Goal: Task Accomplishment & Management: Use online tool/utility

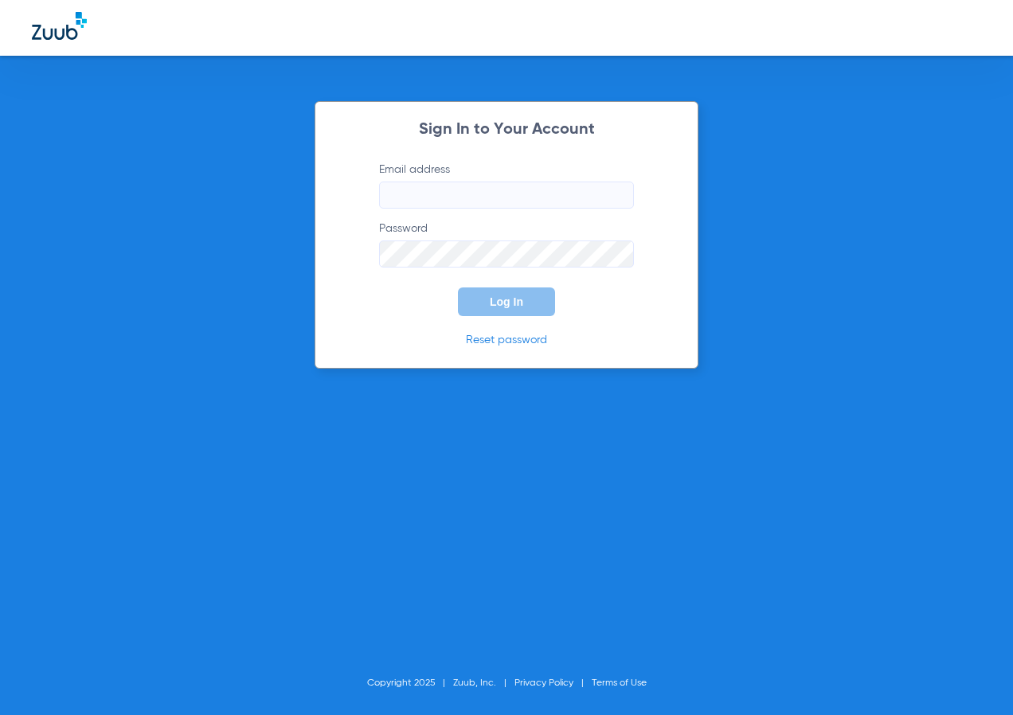
type input "[EMAIL_ADDRESS][DOMAIN_NAME]"
click at [486, 307] on button "Log In" at bounding box center [506, 302] width 97 height 29
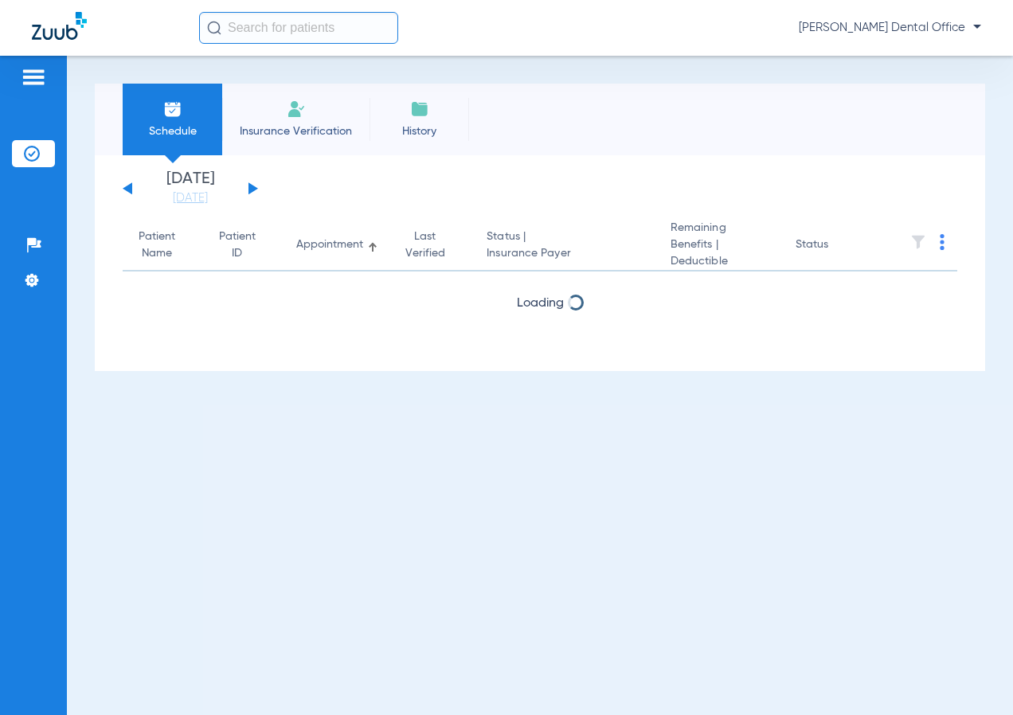
click at [267, 22] on input "text" at bounding box center [298, 28] width 199 height 32
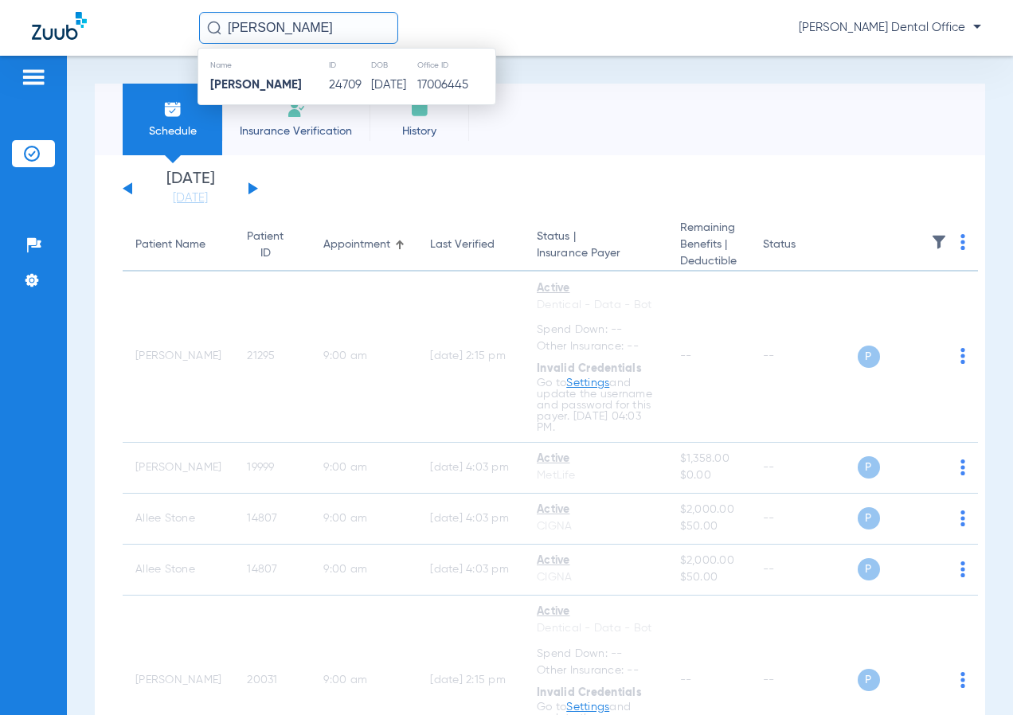
type input "[PERSON_NAME]"
click at [337, 95] on td "24709" at bounding box center [349, 85] width 42 height 22
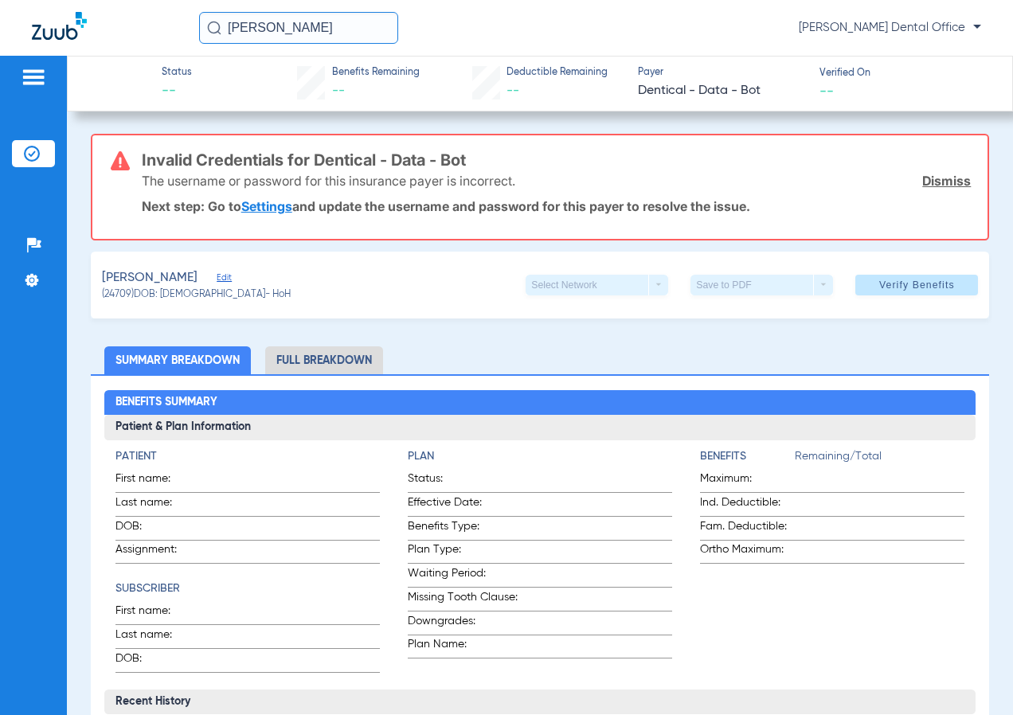
drag, startPoint x: 933, startPoint y: 174, endPoint x: 634, endPoint y: 331, distance: 337.7
click at [933, 177] on link "Dismiss" at bounding box center [946, 181] width 49 height 16
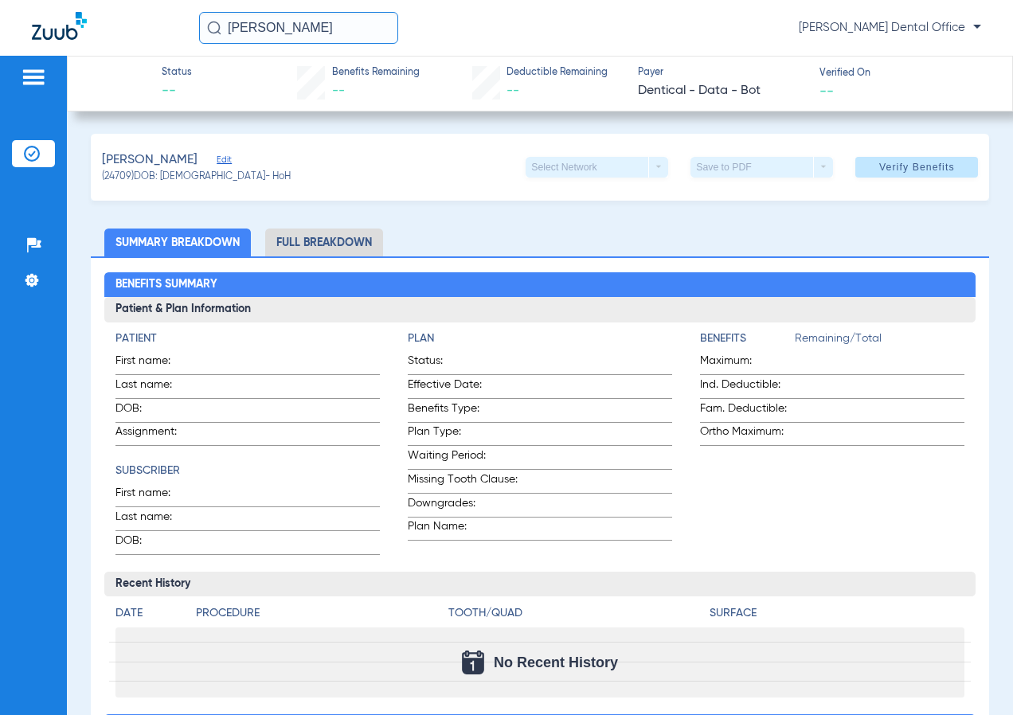
click at [251, 158] on div "[PERSON_NAME] (24709) DOB: [DEMOGRAPHIC_DATA] - HoH Select Network arrow_drop_d…" at bounding box center [540, 167] width 899 height 67
click at [231, 162] on span "Edit" at bounding box center [224, 162] width 14 height 15
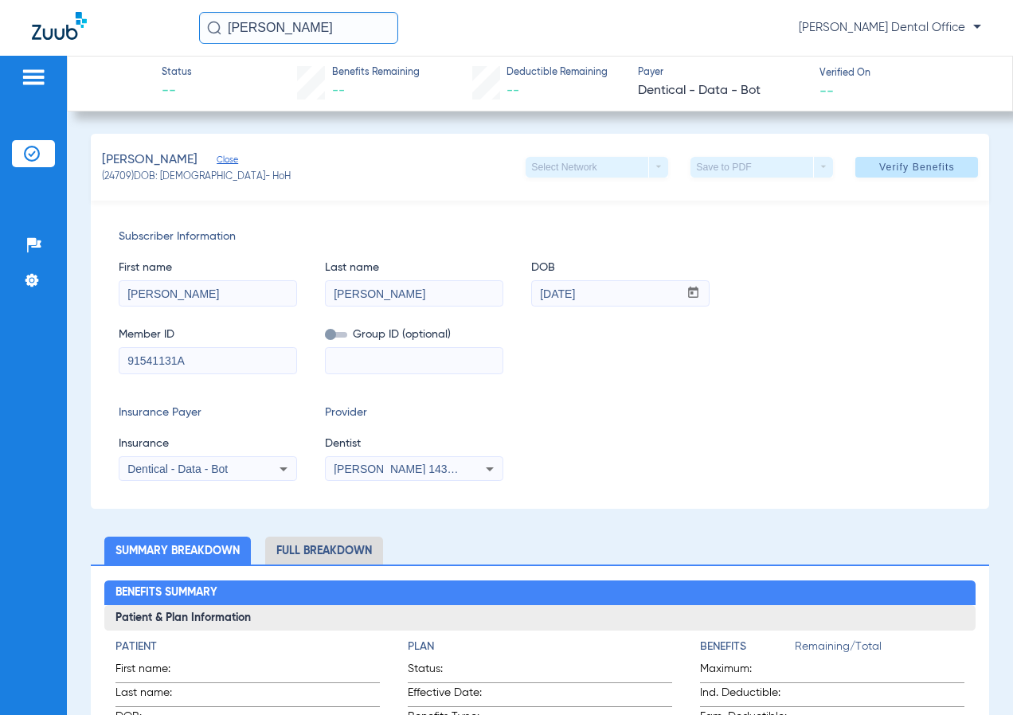
click at [945, 174] on span at bounding box center [916, 167] width 123 height 38
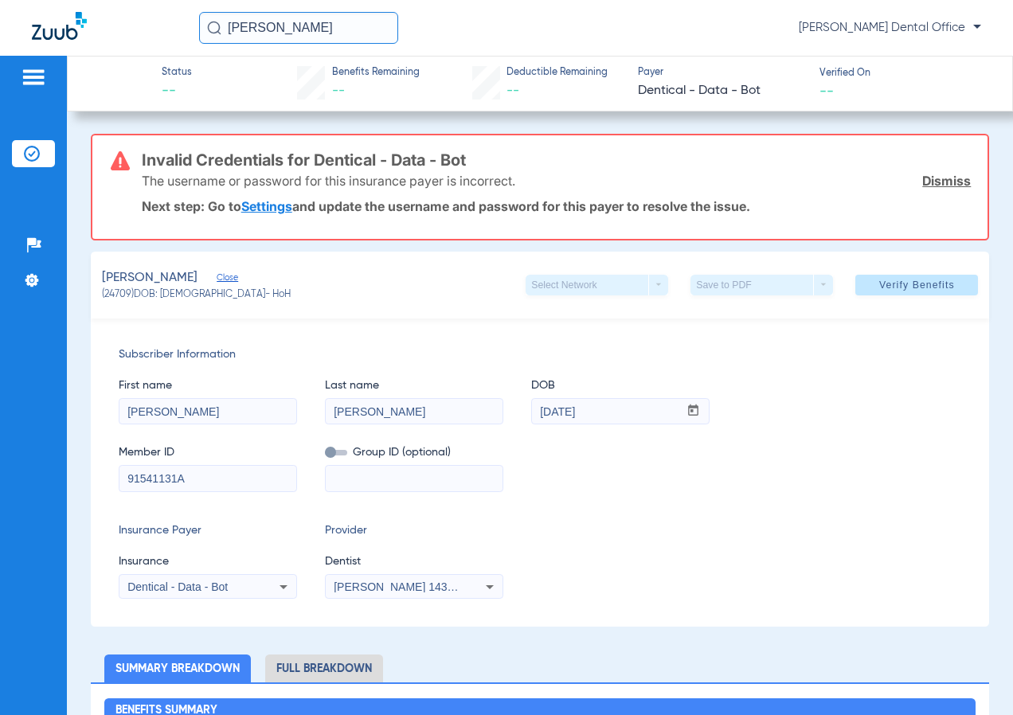
click at [922, 178] on link "Dismiss" at bounding box center [946, 181] width 49 height 16
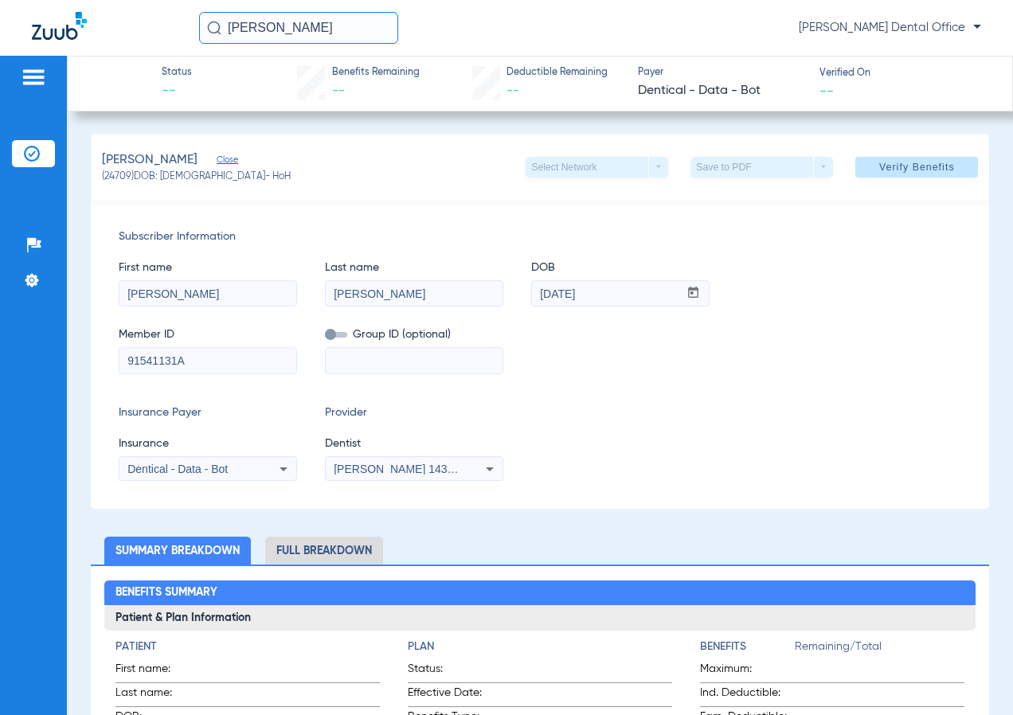
click at [923, 172] on span "Verify Benefits" at bounding box center [917, 167] width 76 height 13
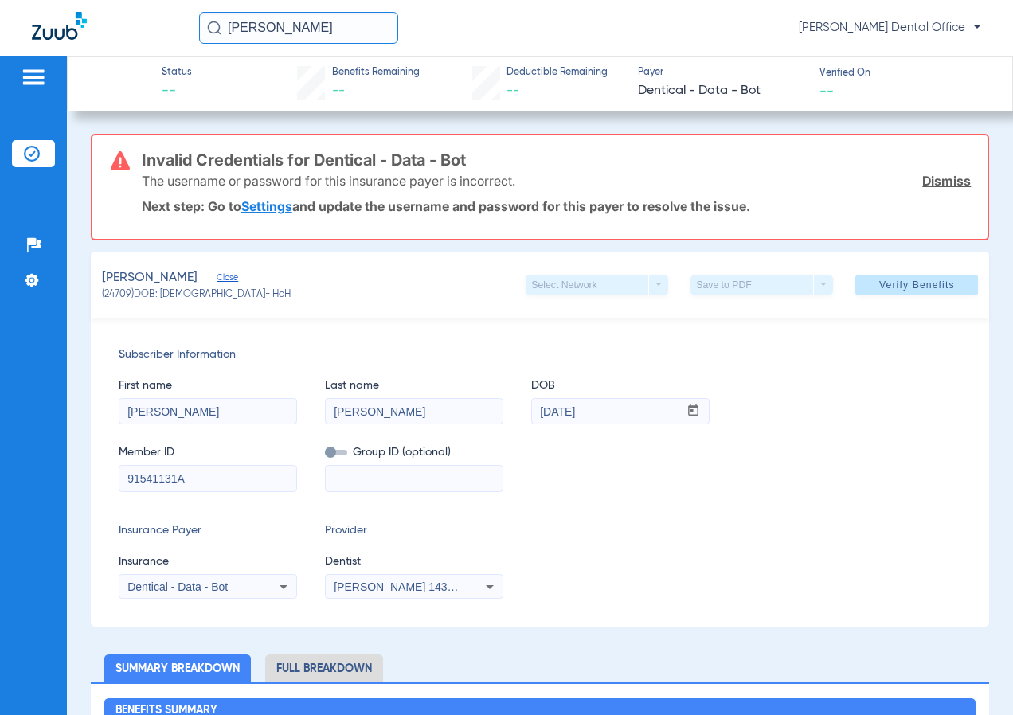
click at [922, 184] on link "Dismiss" at bounding box center [946, 181] width 49 height 16
